Goal: Task Accomplishment & Management: Use online tool/utility

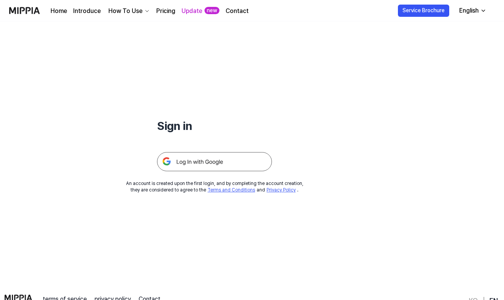
scroll to position [8, 0]
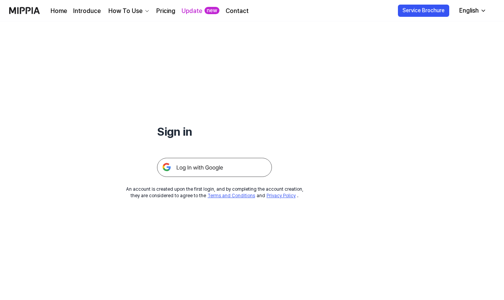
click at [222, 171] on img at bounding box center [214, 167] width 115 height 19
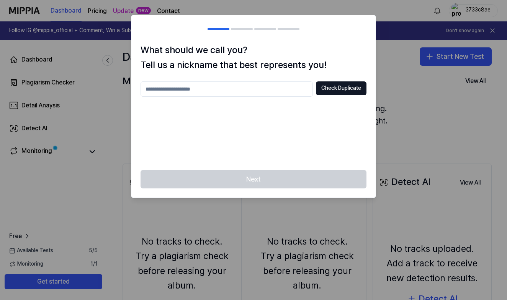
click at [261, 88] on input "text" at bounding box center [226, 89] width 172 height 15
click at [250, 183] on div "Next" at bounding box center [253, 184] width 244 height 28
click at [190, 80] on div "What should we call you? Tell us a nickname that best represents you! Check Dup…" at bounding box center [253, 106] width 244 height 127
click at [181, 82] on input "text" at bounding box center [226, 89] width 172 height 15
click at [290, 95] on input "********" at bounding box center [226, 89] width 172 height 15
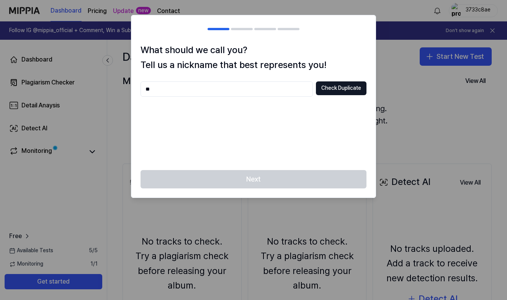
type input "*"
type input "**"
click at [357, 89] on button "Check Duplicate" at bounding box center [341, 89] width 51 height 14
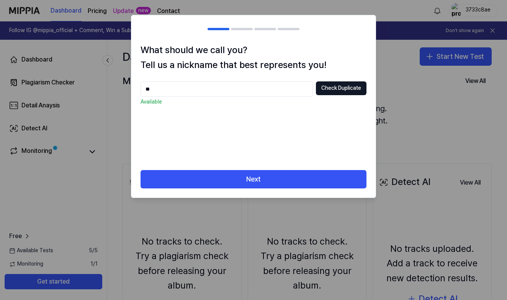
click at [269, 90] on input "**" at bounding box center [226, 89] width 172 height 15
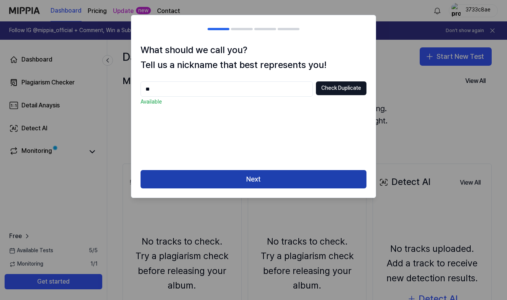
click at [251, 175] on button "Next" at bounding box center [253, 179] width 226 height 18
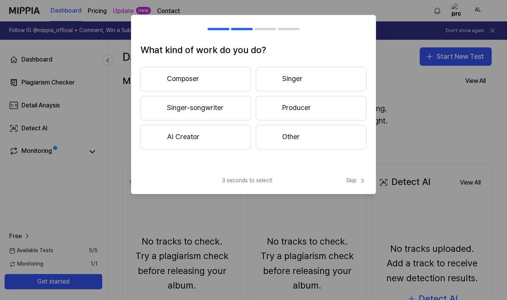
click at [227, 142] on button "AI Creator" at bounding box center [195, 137] width 111 height 24
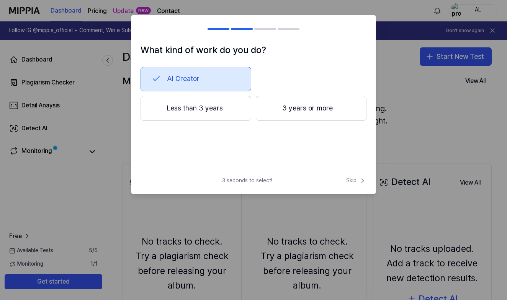
click at [232, 113] on button "Less than 3 years" at bounding box center [195, 108] width 111 height 25
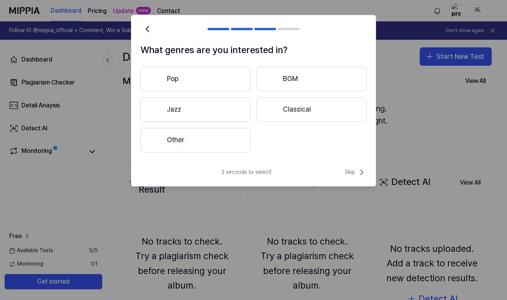
click at [224, 105] on button "Jazz" at bounding box center [195, 110] width 110 height 24
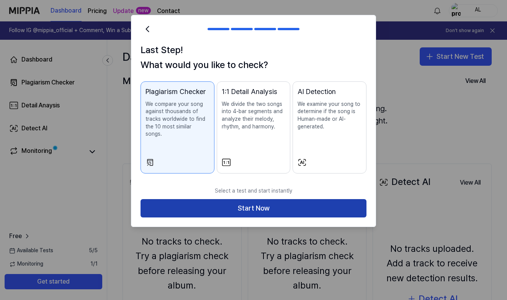
click at [229, 201] on button "Start Now" at bounding box center [253, 208] width 226 height 18
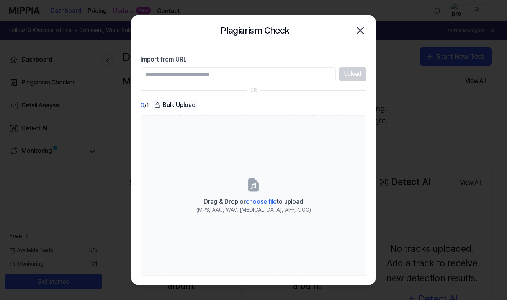
click at [362, 29] on icon "button" at bounding box center [360, 31] width 6 height 6
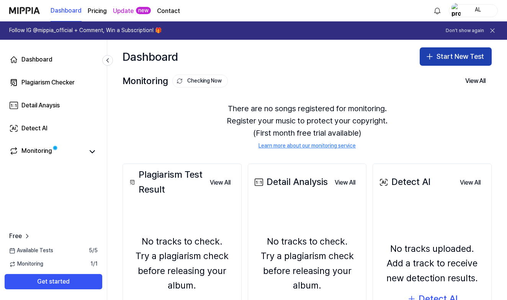
click at [432, 56] on button "Start New Test" at bounding box center [455, 56] width 72 height 18
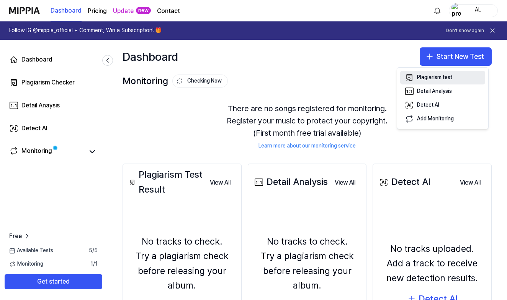
click at [442, 79] on div "Plagiarism test" at bounding box center [434, 78] width 35 height 8
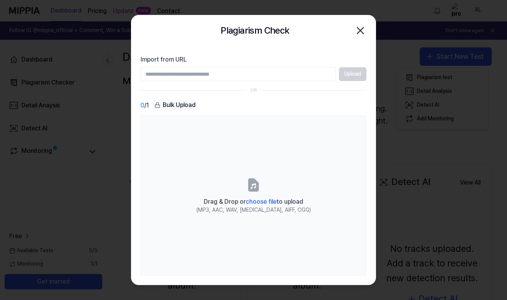
click at [188, 82] on section "Import from URL Upload OR 0 / 1 Bulk Upload Drag & Drop or choose file to uploa…" at bounding box center [253, 165] width 244 height 239
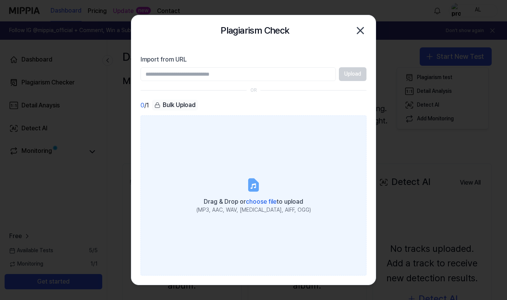
click at [241, 174] on label "Drag & Drop or choose file to upload (MP3, AAC, WAV, FLAC, AIFF, OGG)" at bounding box center [253, 196] width 226 height 160
click at [0, 0] on input "Drag & Drop or choose file to upload (MP3, AAC, WAV, FLAC, AIFF, OGG)" at bounding box center [0, 0] width 0 height 0
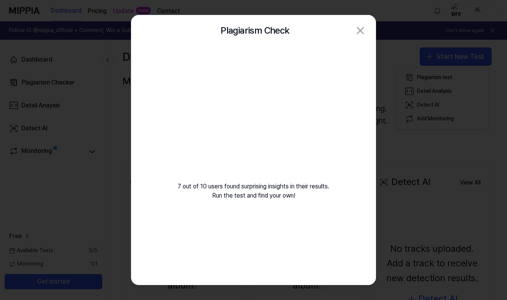
click at [254, 121] on video at bounding box center [253, 119] width 110 height 110
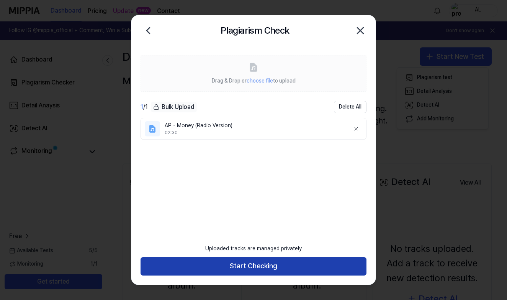
click at [248, 268] on button "Start Checking" at bounding box center [253, 267] width 226 height 18
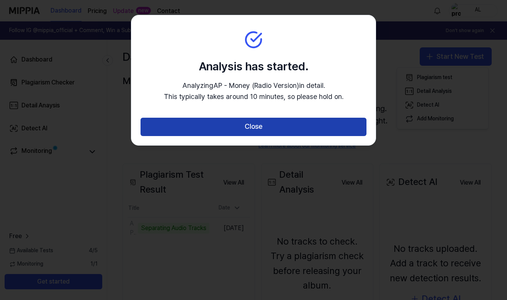
click at [256, 125] on button "Close" at bounding box center [253, 127] width 226 height 18
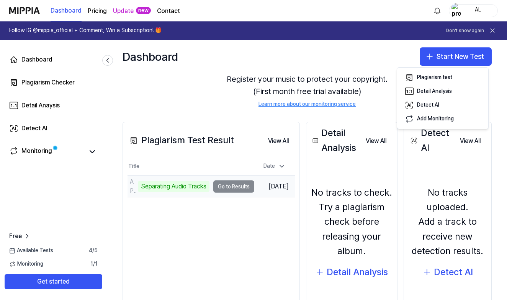
scroll to position [46, 0]
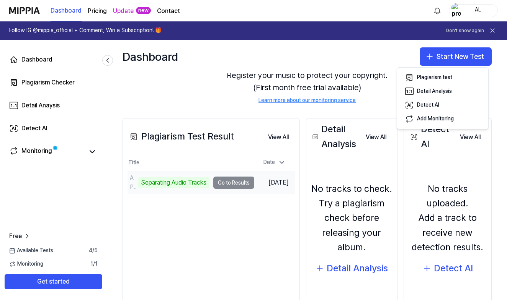
click at [240, 186] on td "AP - Money (Radio Version) Separating Audio Tracks Go to Results" at bounding box center [190, 182] width 127 height 21
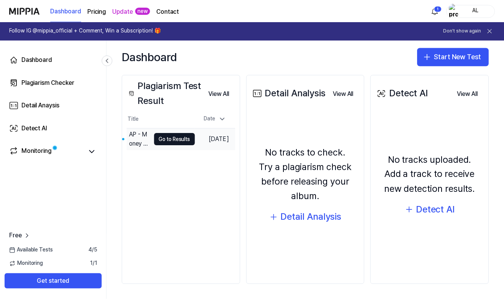
scroll to position [89, 0]
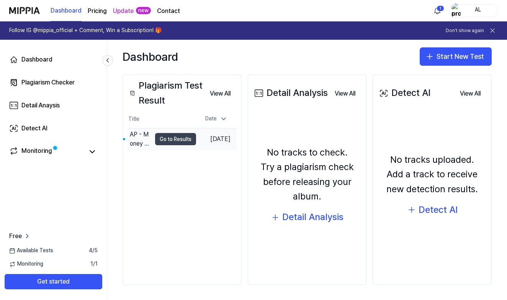
click at [175, 142] on button "Go to Results" at bounding box center [175, 139] width 41 height 12
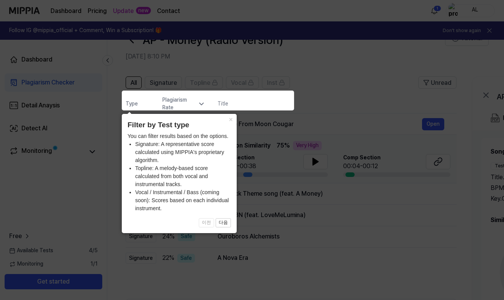
scroll to position [28, 0]
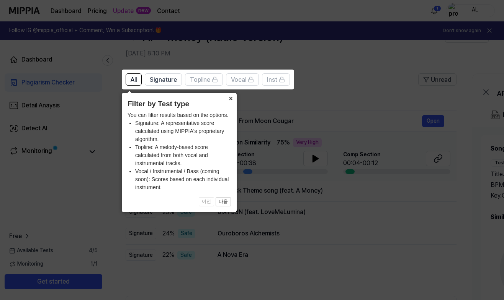
click at [231, 102] on button "×" at bounding box center [230, 98] width 12 height 11
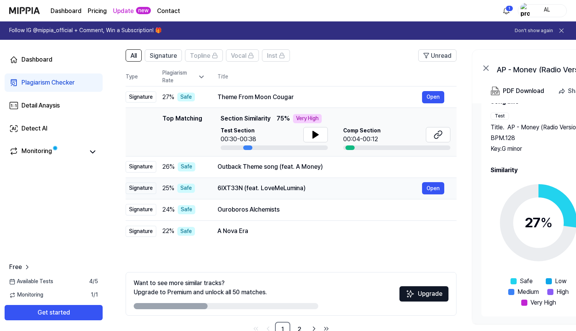
scroll to position [51, 0]
click at [316, 137] on icon at bounding box center [315, 134] width 9 height 9
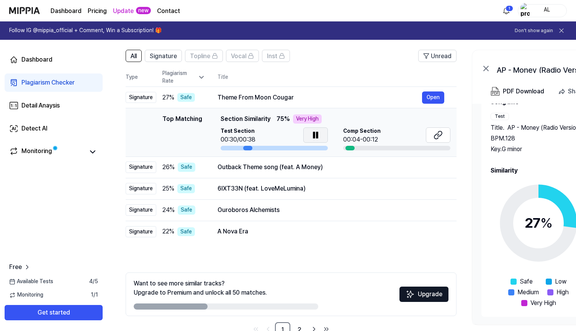
click at [323, 133] on button at bounding box center [315, 134] width 24 height 15
click at [318, 135] on icon at bounding box center [315, 135] width 5 height 7
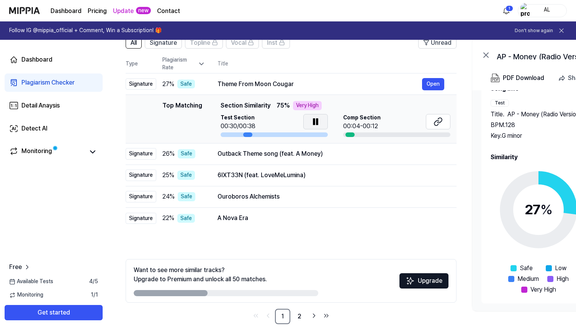
scroll to position [64, 0]
click at [311, 124] on icon at bounding box center [315, 121] width 9 height 9
click at [301, 300] on link "2" at bounding box center [299, 316] width 15 height 15
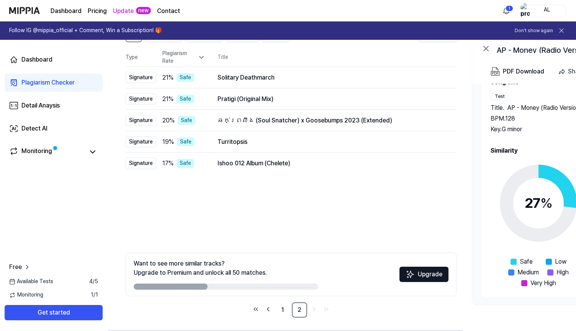
scroll to position [73, 0]
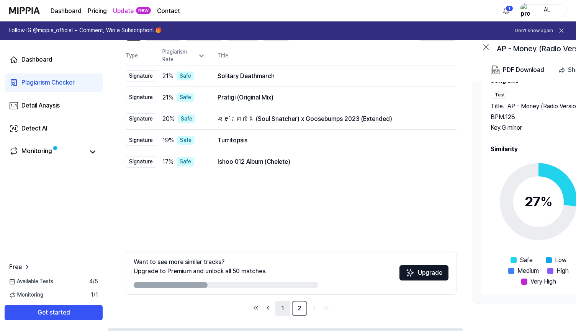
click at [282, 300] on link "1" at bounding box center [282, 308] width 15 height 15
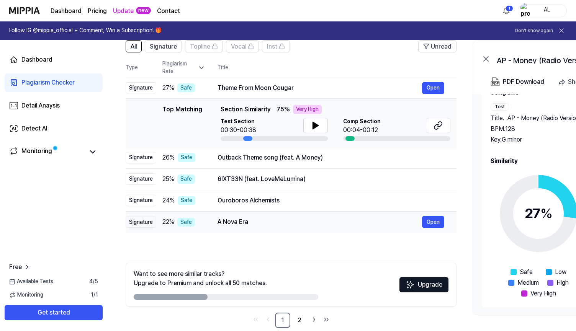
scroll to position [53, 0]
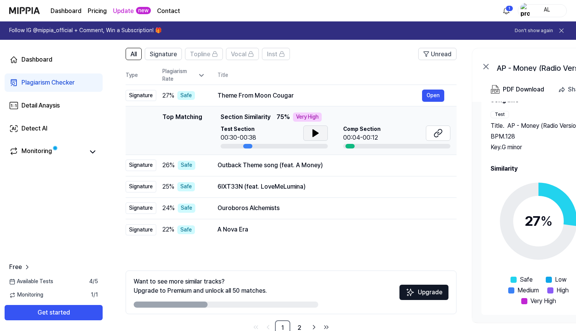
click at [318, 138] on button at bounding box center [315, 133] width 24 height 15
click at [434, 190] on button "Open" at bounding box center [433, 187] width 22 height 12
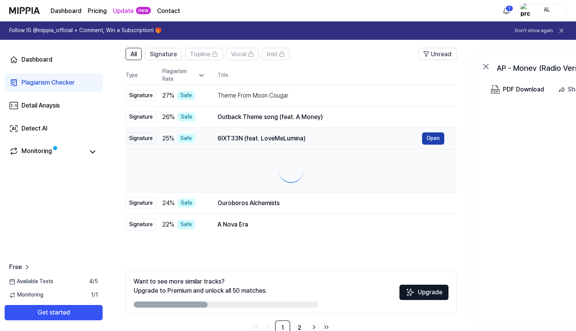
scroll to position [0, 0]
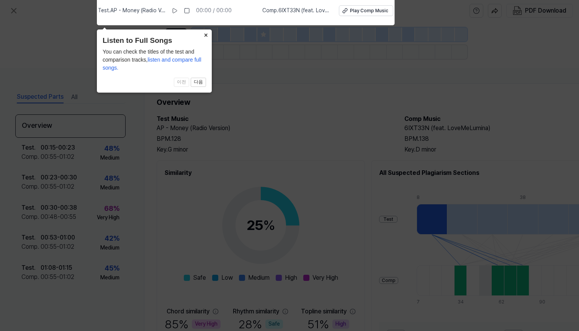
click at [209, 34] on button "×" at bounding box center [205, 34] width 12 height 11
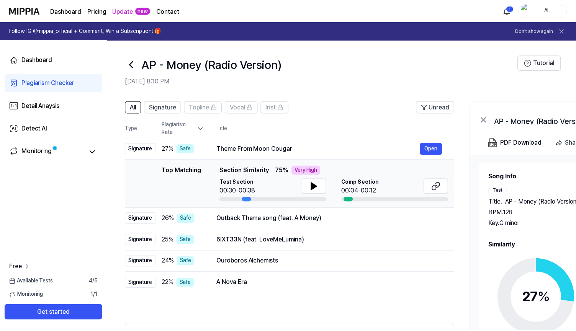
scroll to position [53, 0]
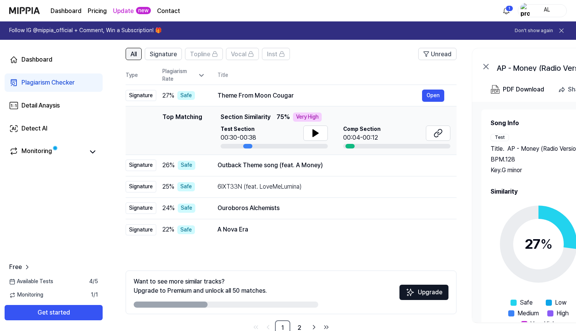
click at [140, 54] on button "All" at bounding box center [134, 54] width 16 height 12
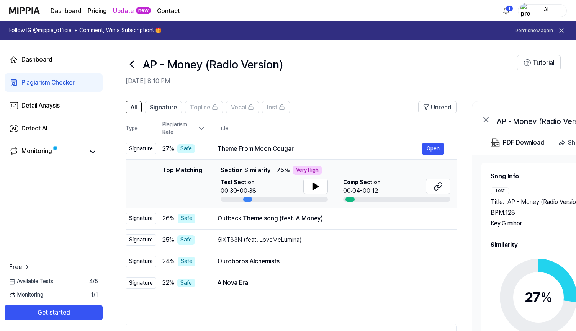
scroll to position [11, 0]
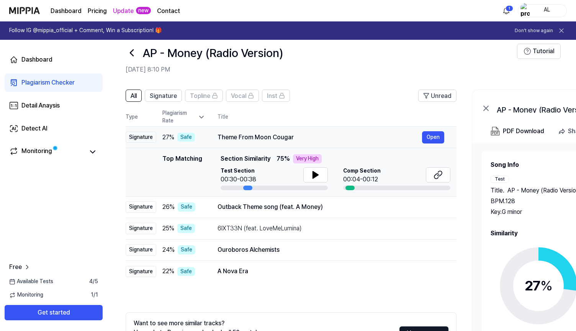
click at [246, 142] on div "Theme From Moon Cougar Open" at bounding box center [330, 137] width 227 height 12
click at [253, 135] on div "Theme From Moon Cougar" at bounding box center [319, 137] width 204 height 9
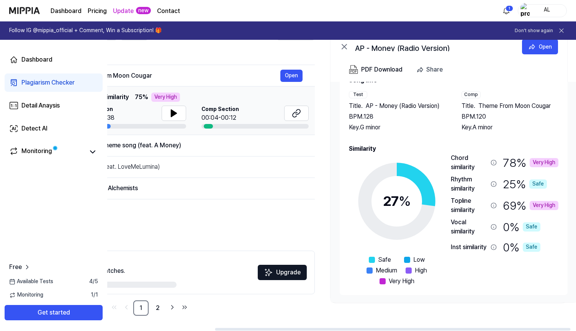
scroll to position [0, 143]
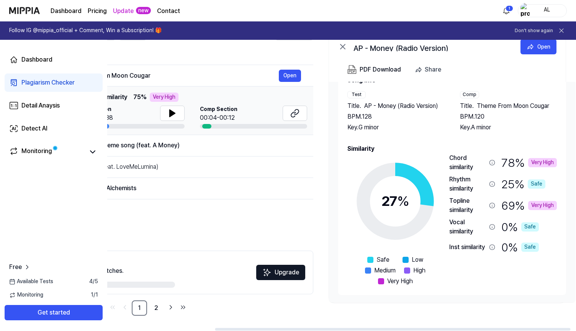
drag, startPoint x: 443, startPoint y: 155, endPoint x: 447, endPoint y: 165, distance: 10.8
click at [449, 166] on div "Chord similarity" at bounding box center [467, 162] width 37 height 18
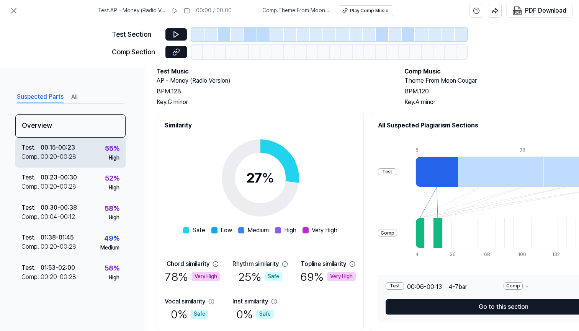
scroll to position [47, 0]
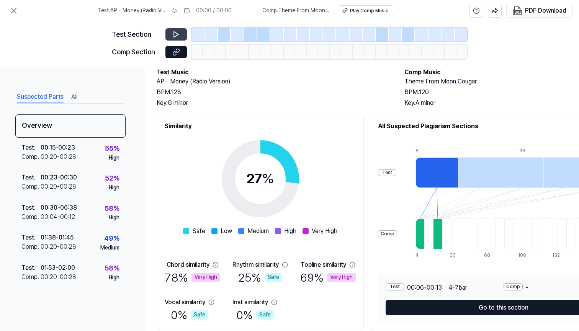
click at [186, 37] on button at bounding box center [175, 34] width 21 height 12
click at [458, 178] on div at bounding box center [479, 172] width 42 height 31
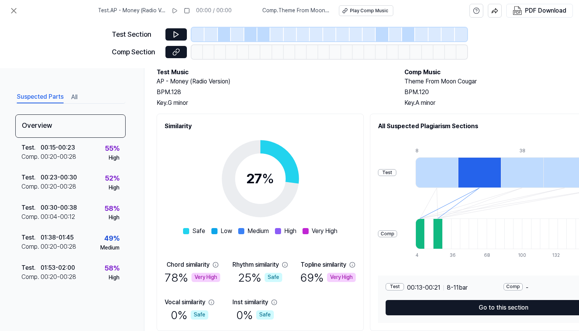
click at [415, 174] on div at bounding box center [436, 172] width 42 height 31
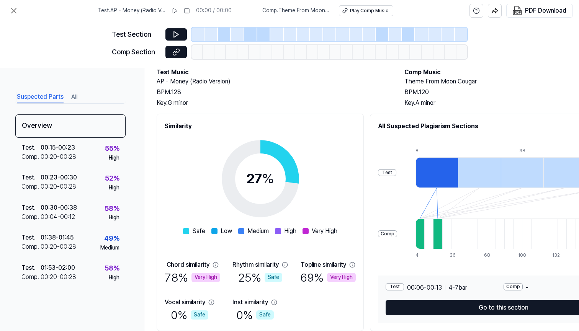
click at [458, 171] on div at bounding box center [479, 172] width 42 height 31
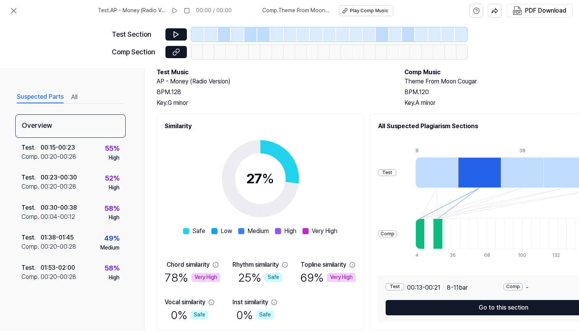
click at [501, 167] on div at bounding box center [522, 172] width 42 height 31
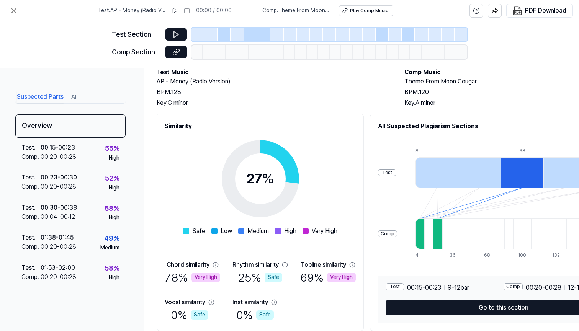
click at [415, 184] on div at bounding box center [436, 172] width 42 height 31
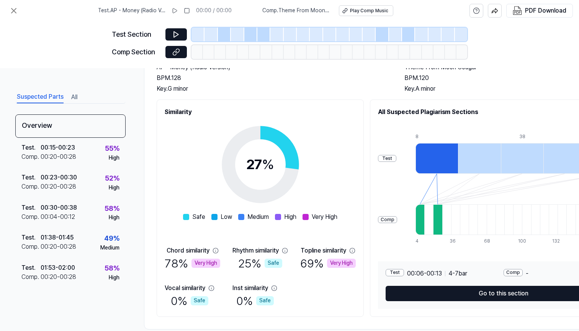
scroll to position [52, 0]
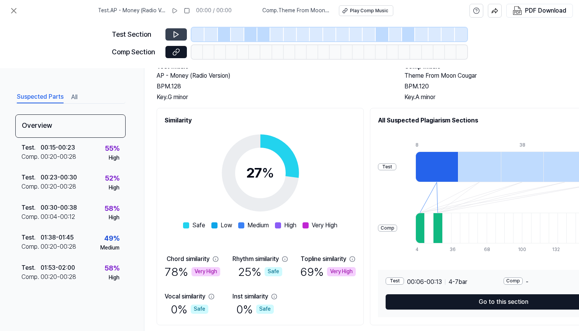
click at [177, 36] on icon at bounding box center [176, 35] width 8 height 8
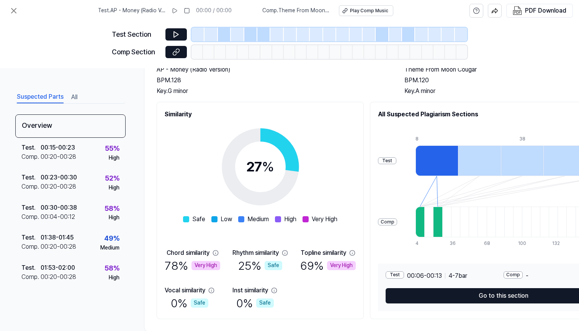
scroll to position [0, 0]
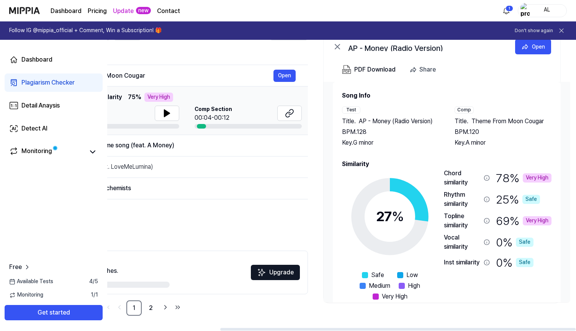
scroll to position [5, 0]
